Goal: Task Accomplishment & Management: Use online tool/utility

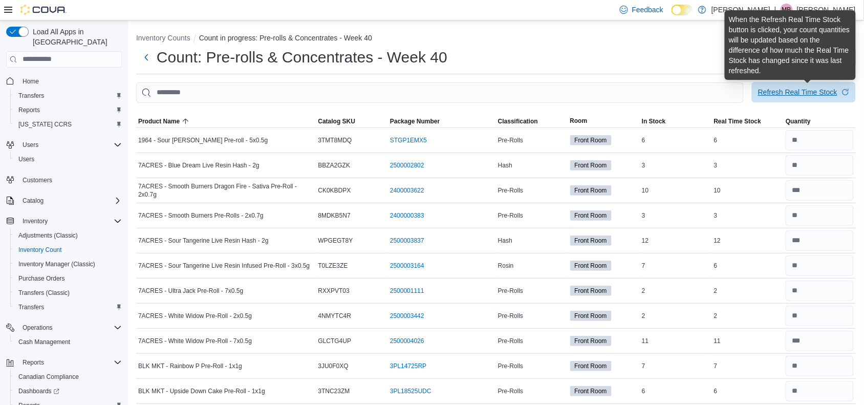
click at [786, 92] on div "Refresh Real Time Stock" at bounding box center [797, 92] width 79 height 10
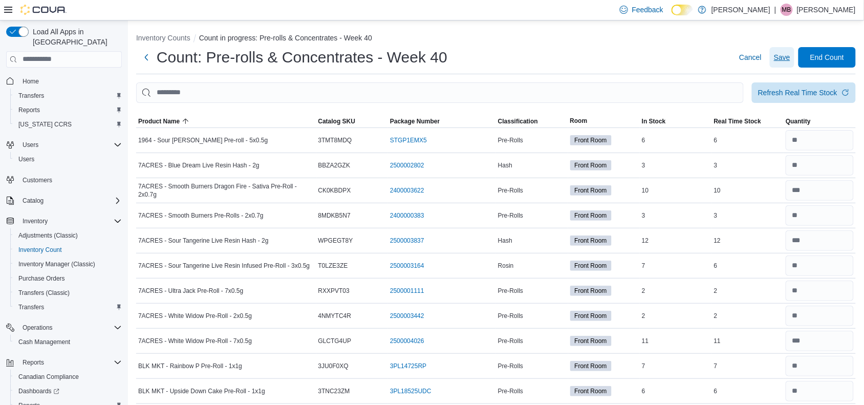
click at [790, 54] on span "Save" at bounding box center [782, 57] width 16 height 10
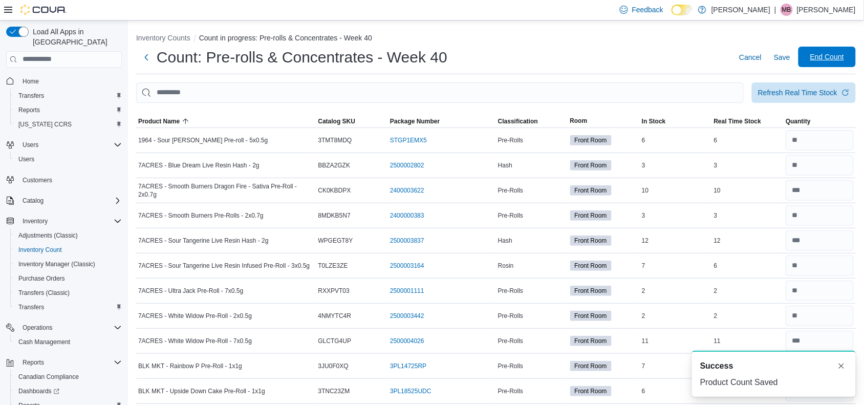
click at [827, 57] on span "End Count" at bounding box center [827, 57] width 34 height 10
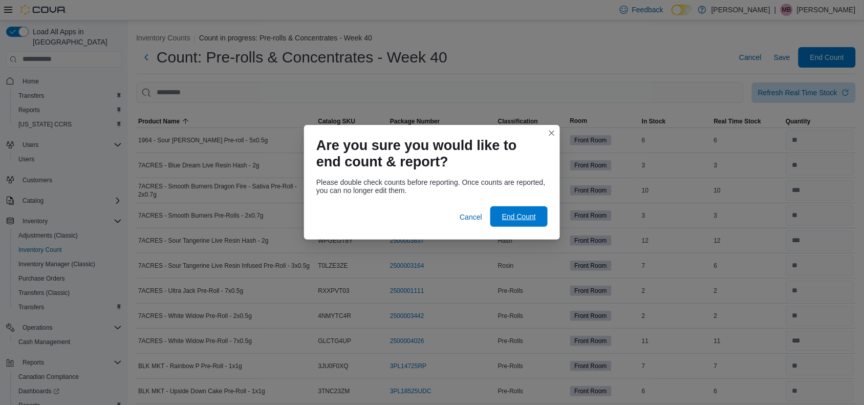
click at [524, 217] on span "End Count" at bounding box center [519, 216] width 34 height 10
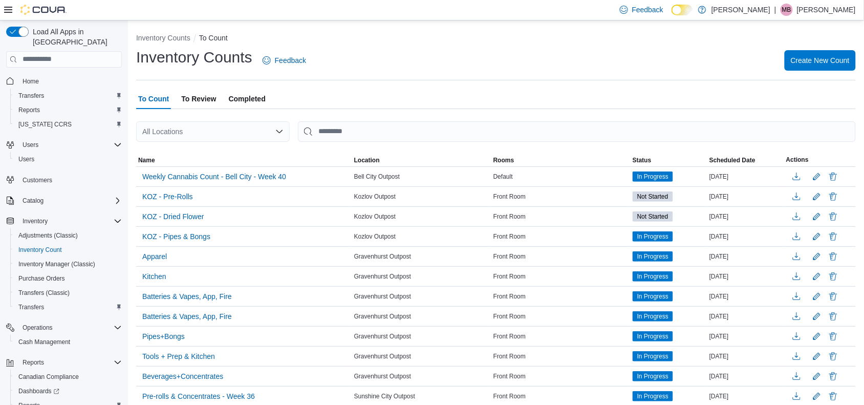
click at [198, 102] on span "To Review" at bounding box center [198, 99] width 35 height 20
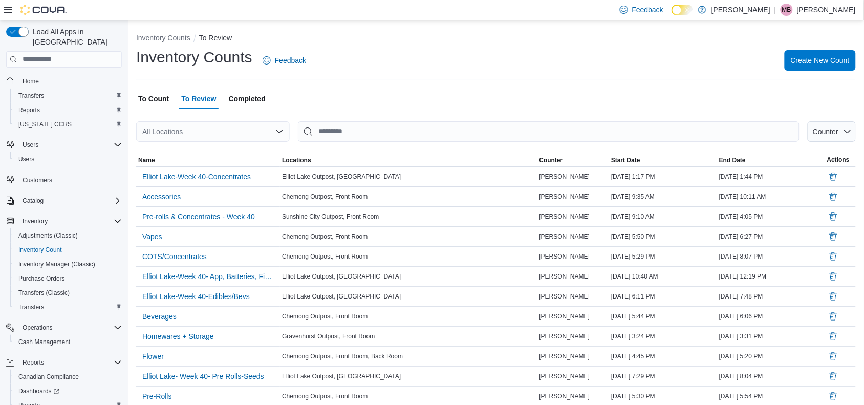
click at [146, 99] on span "To Count" at bounding box center [153, 99] width 31 height 20
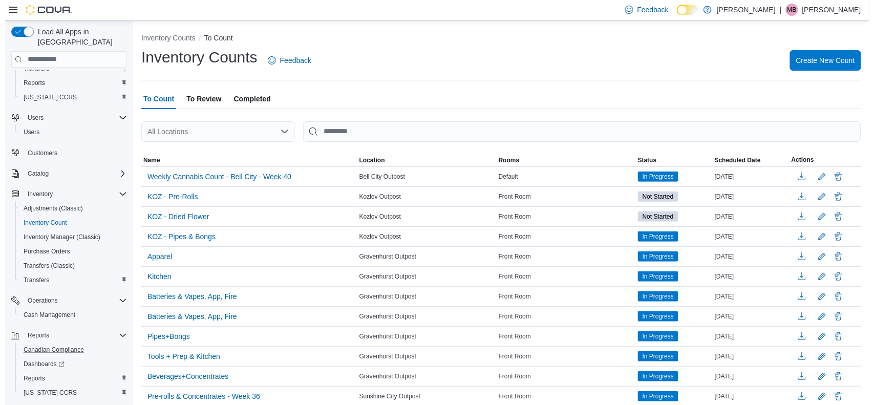
scroll to position [42, 0]
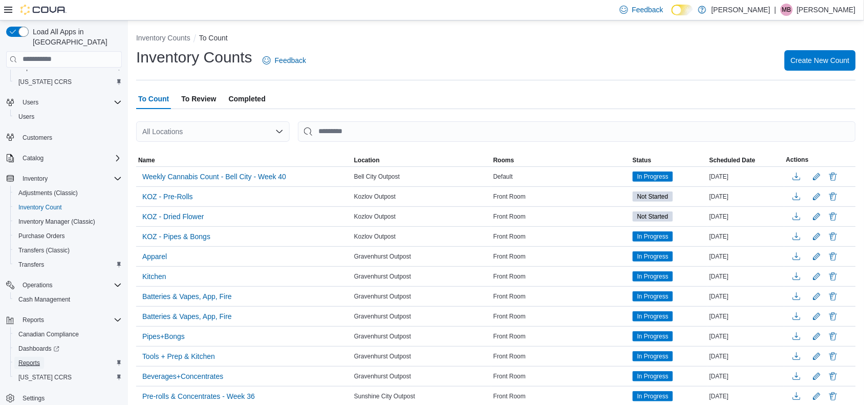
click at [34, 359] on span "Reports" at bounding box center [28, 363] width 21 height 8
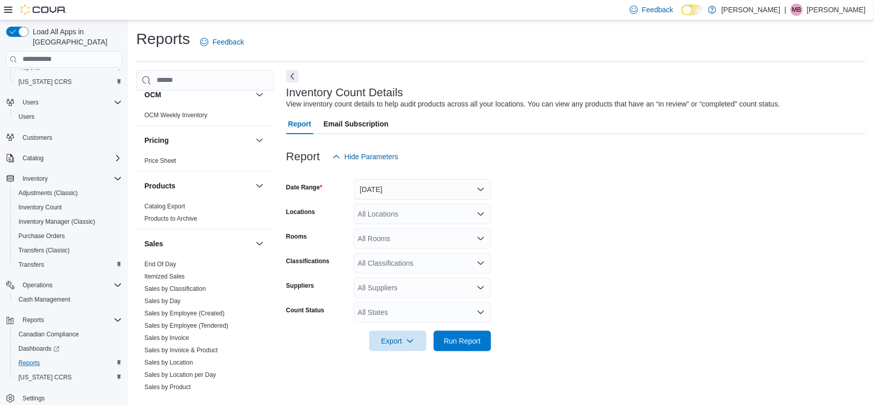
scroll to position [576, 0]
click at [159, 262] on link "End Of Day" at bounding box center [160, 263] width 32 height 7
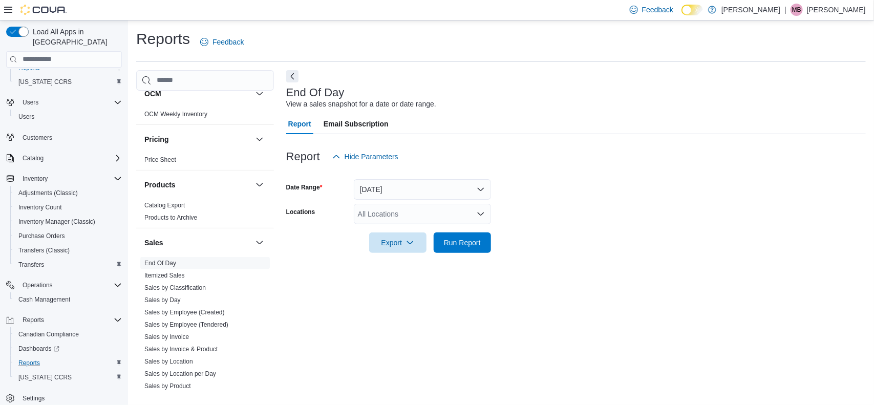
click at [482, 219] on div "All Locations" at bounding box center [422, 214] width 137 height 20
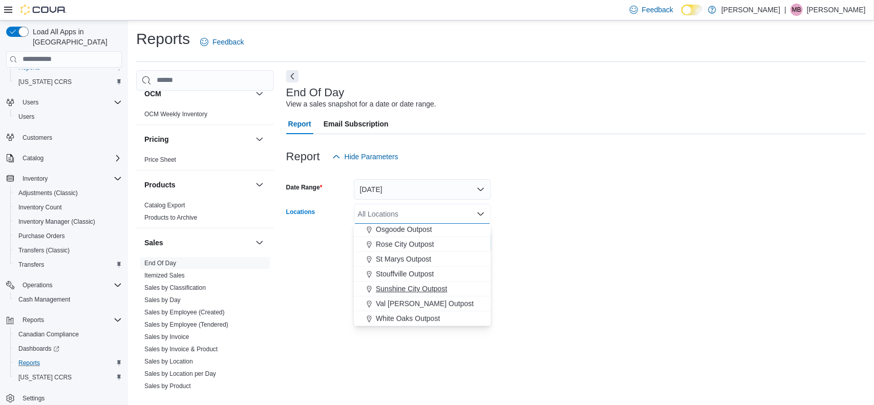
click at [438, 288] on span "Sunshine City Outpost" at bounding box center [411, 289] width 71 height 10
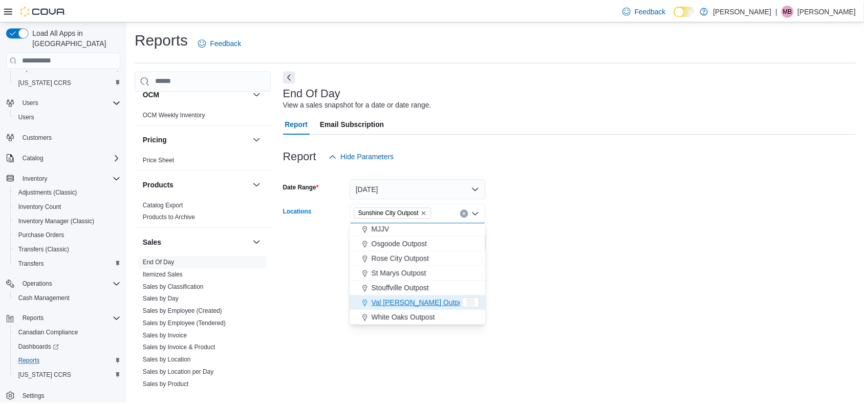
scroll to position [254, 0]
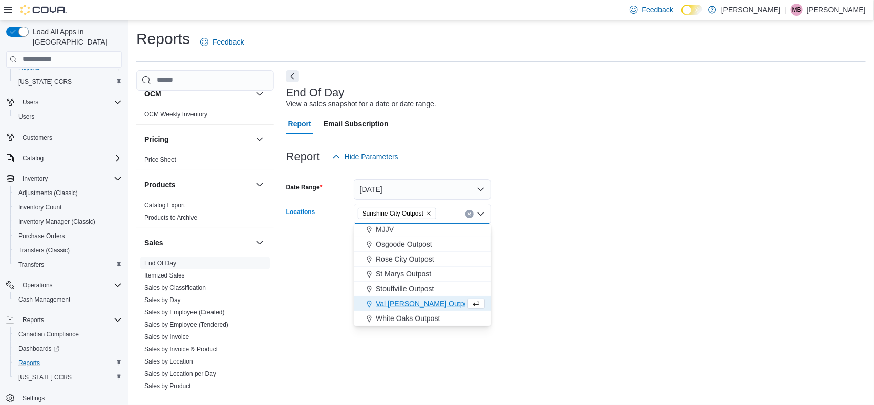
click at [517, 265] on div "End Of Day View a sales snapshot for a date or date range. Report Email Subscri…" at bounding box center [575, 232] width 579 height 324
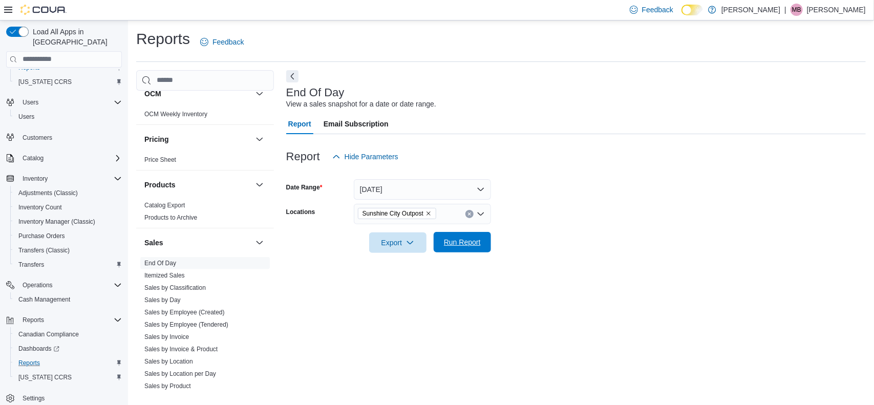
click at [459, 247] on span "Run Report" at bounding box center [462, 242] width 45 height 20
